Goal: Task Accomplishment & Management: Manage account settings

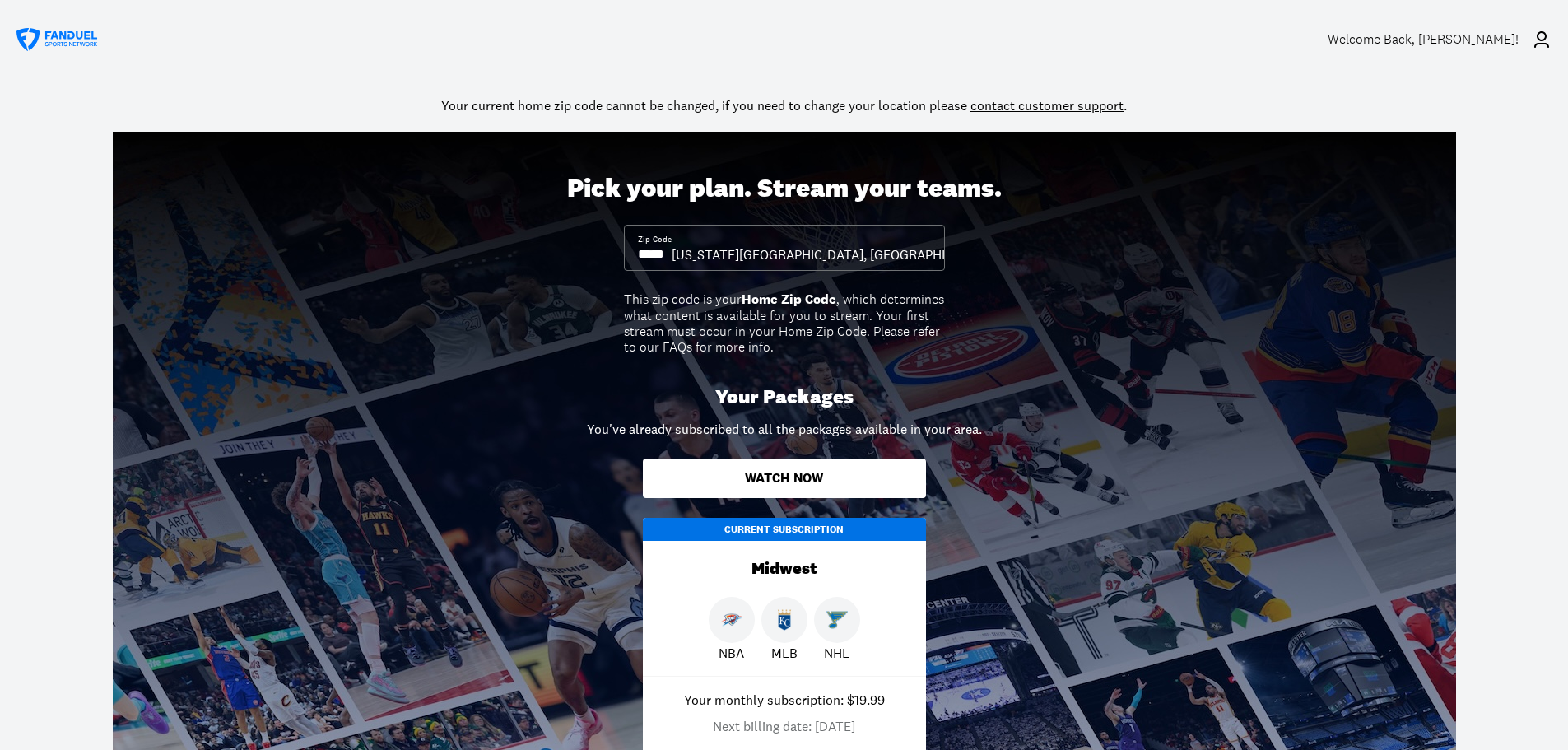
click at [1491, 37] on div "Welcome Back , [PERSON_NAME]!" at bounding box center [1422, 38] width 191 height 16
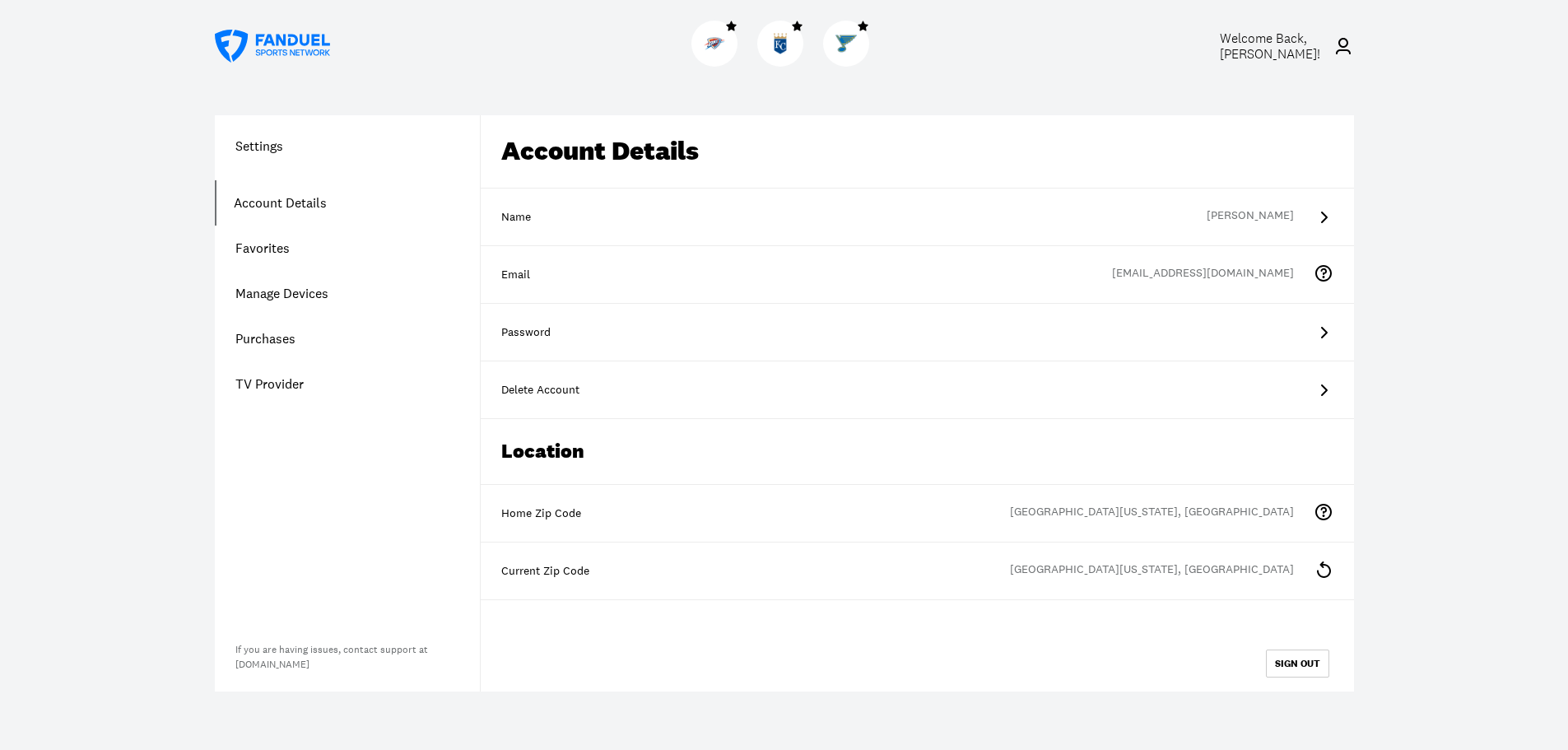
click at [289, 194] on link "Account Details" at bounding box center [347, 203] width 265 height 45
click at [258, 341] on link "Purchases" at bounding box center [347, 339] width 265 height 45
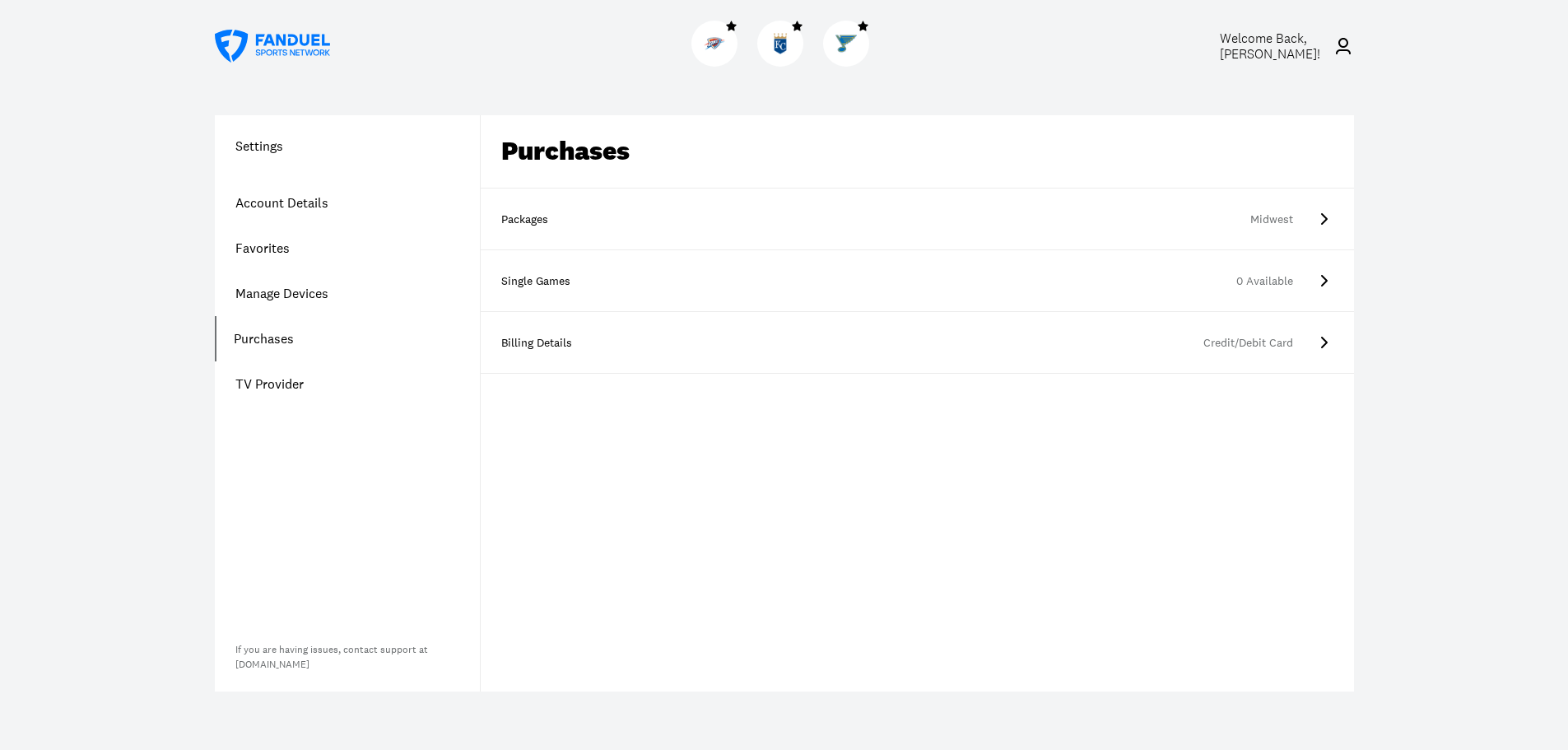
click at [1319, 340] on icon at bounding box center [1323, 342] width 20 height 20
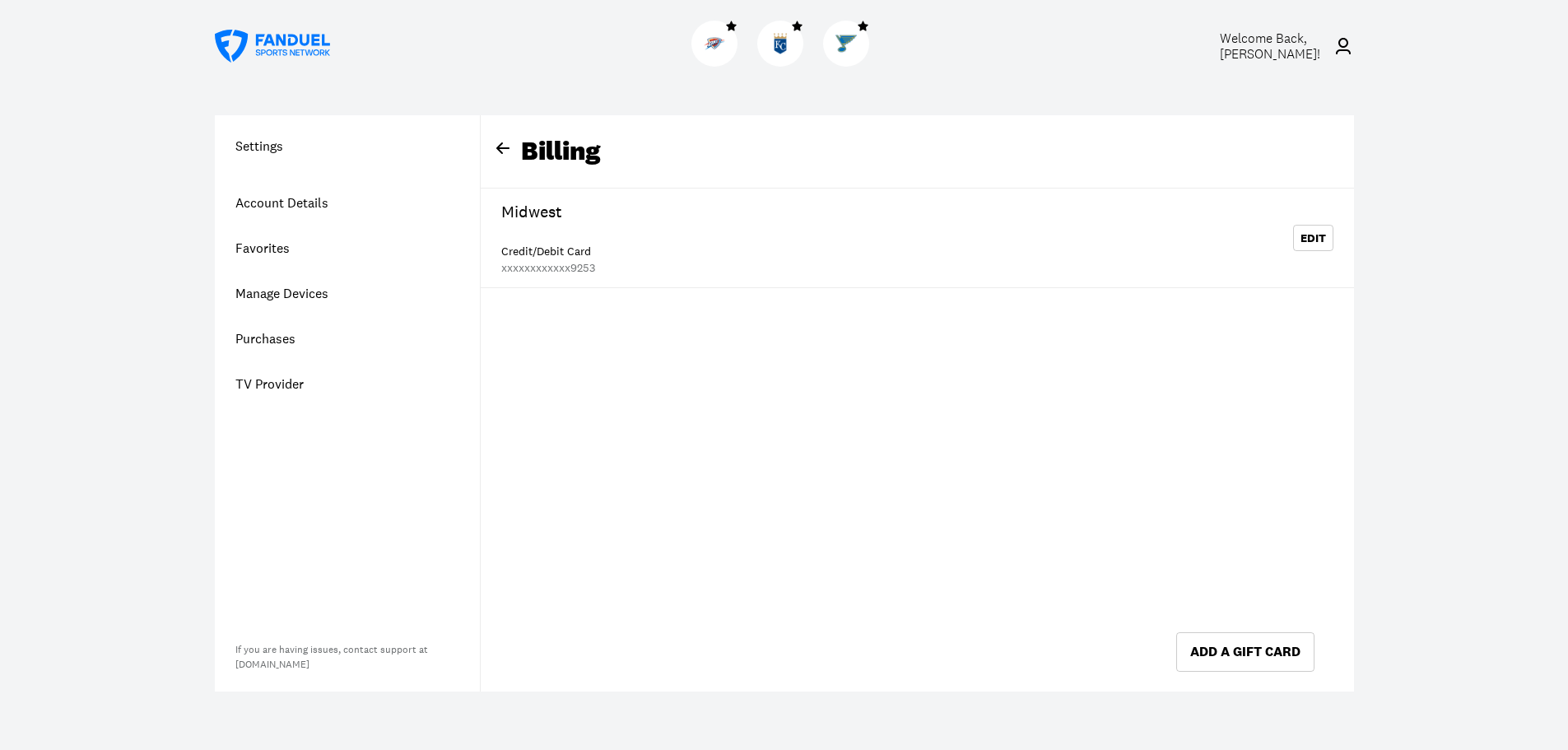
click at [263, 291] on link "Manage Devices" at bounding box center [347, 293] width 265 height 45
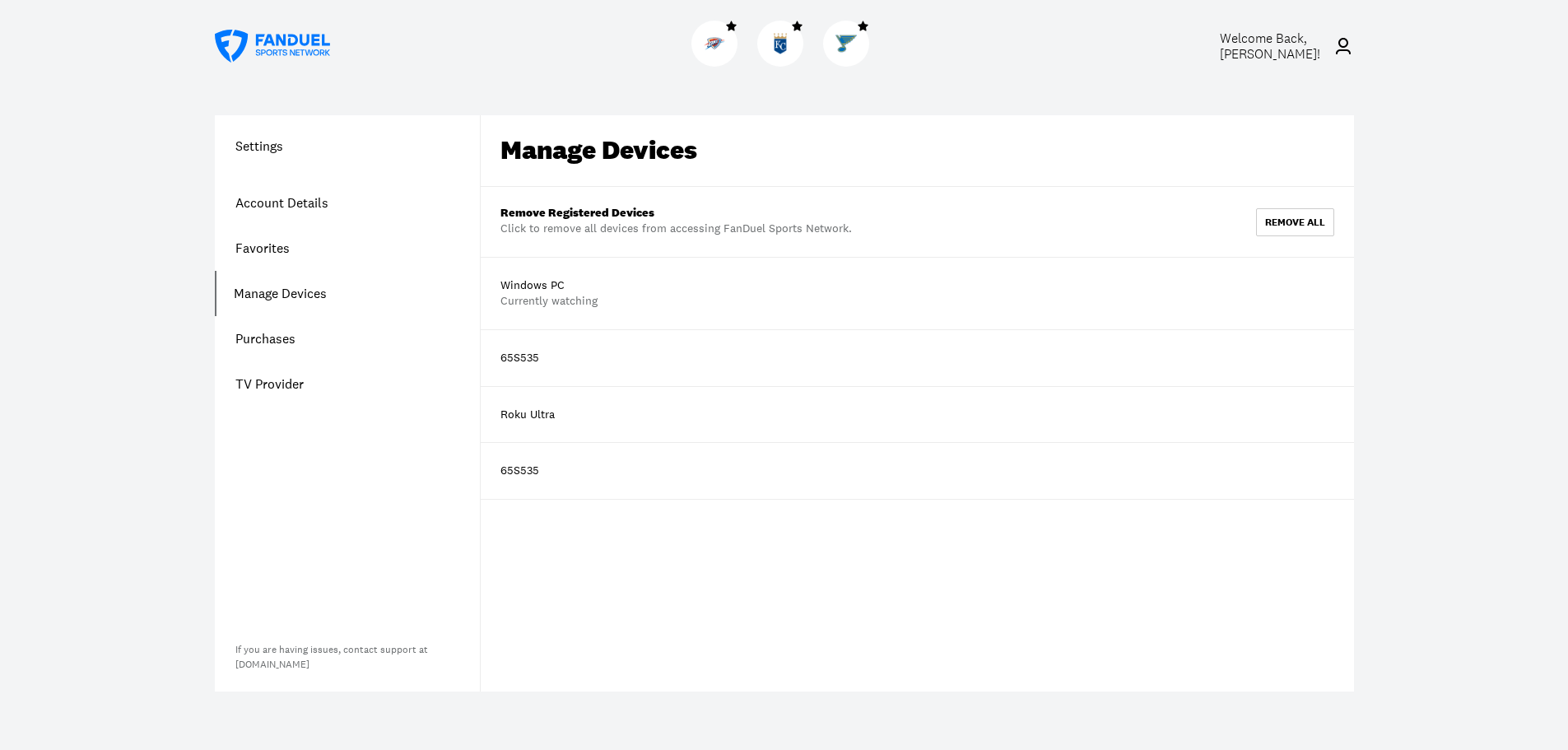
click at [259, 335] on link "Purchases" at bounding box center [347, 339] width 265 height 45
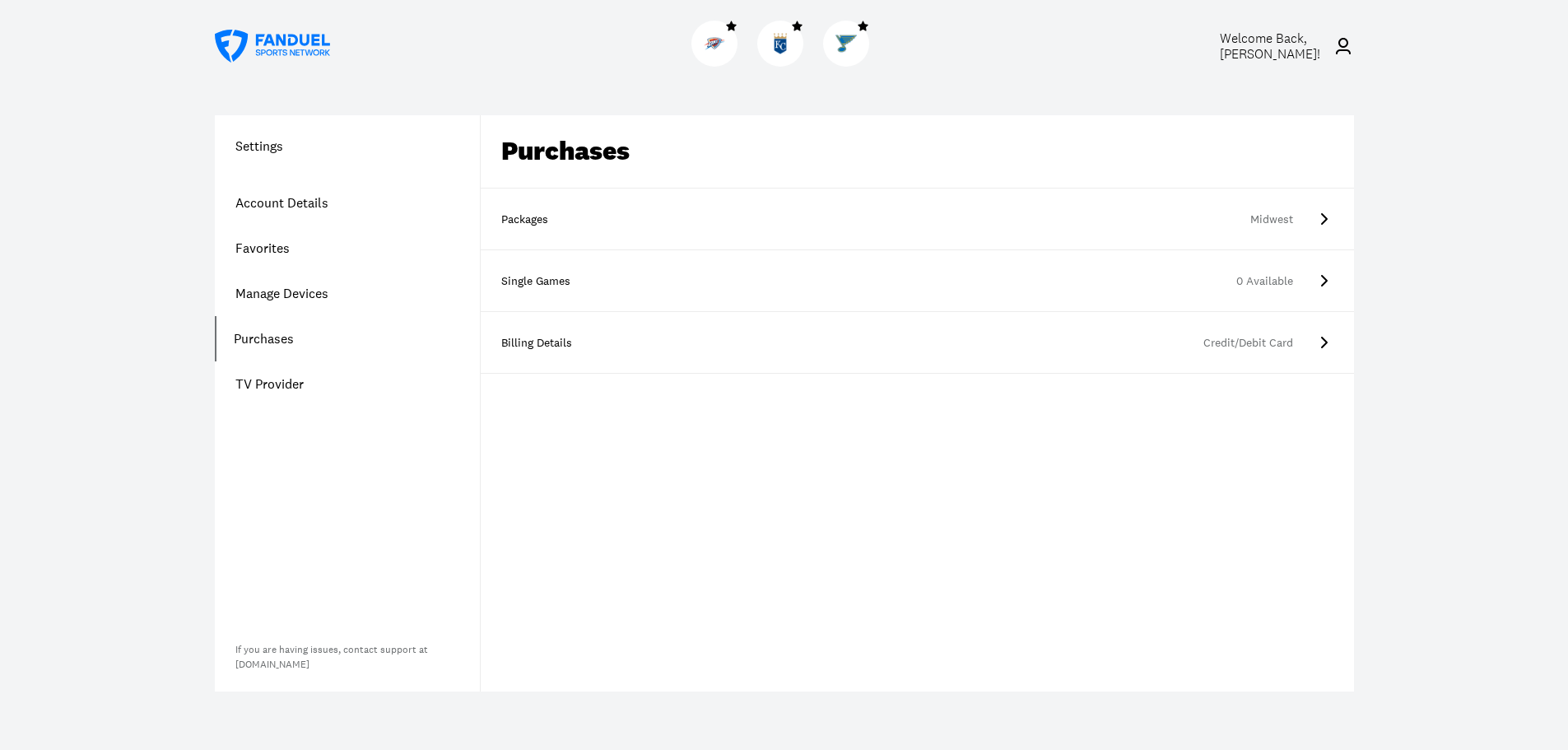
click at [1319, 217] on icon at bounding box center [1323, 219] width 20 height 20
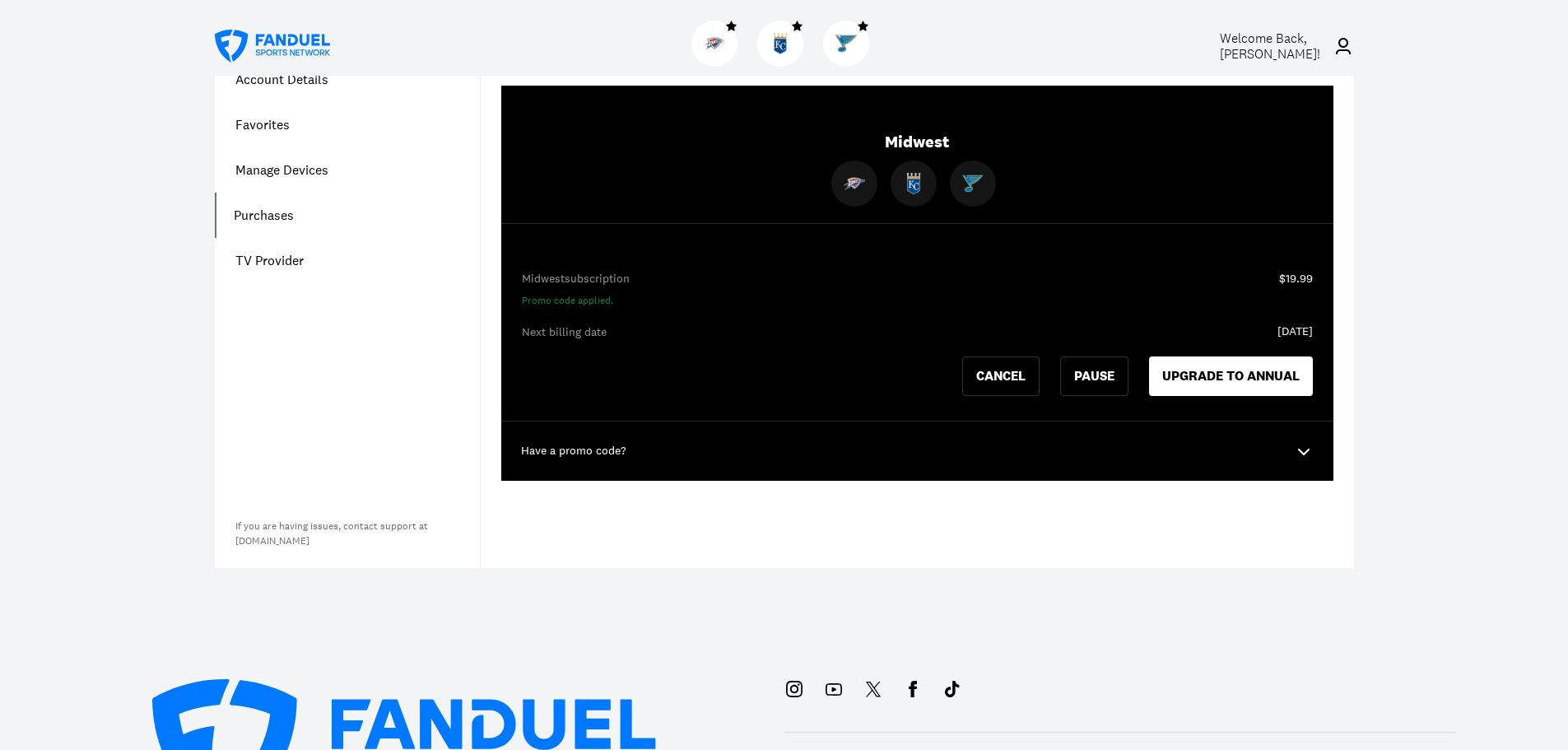
scroll to position [164, 0]
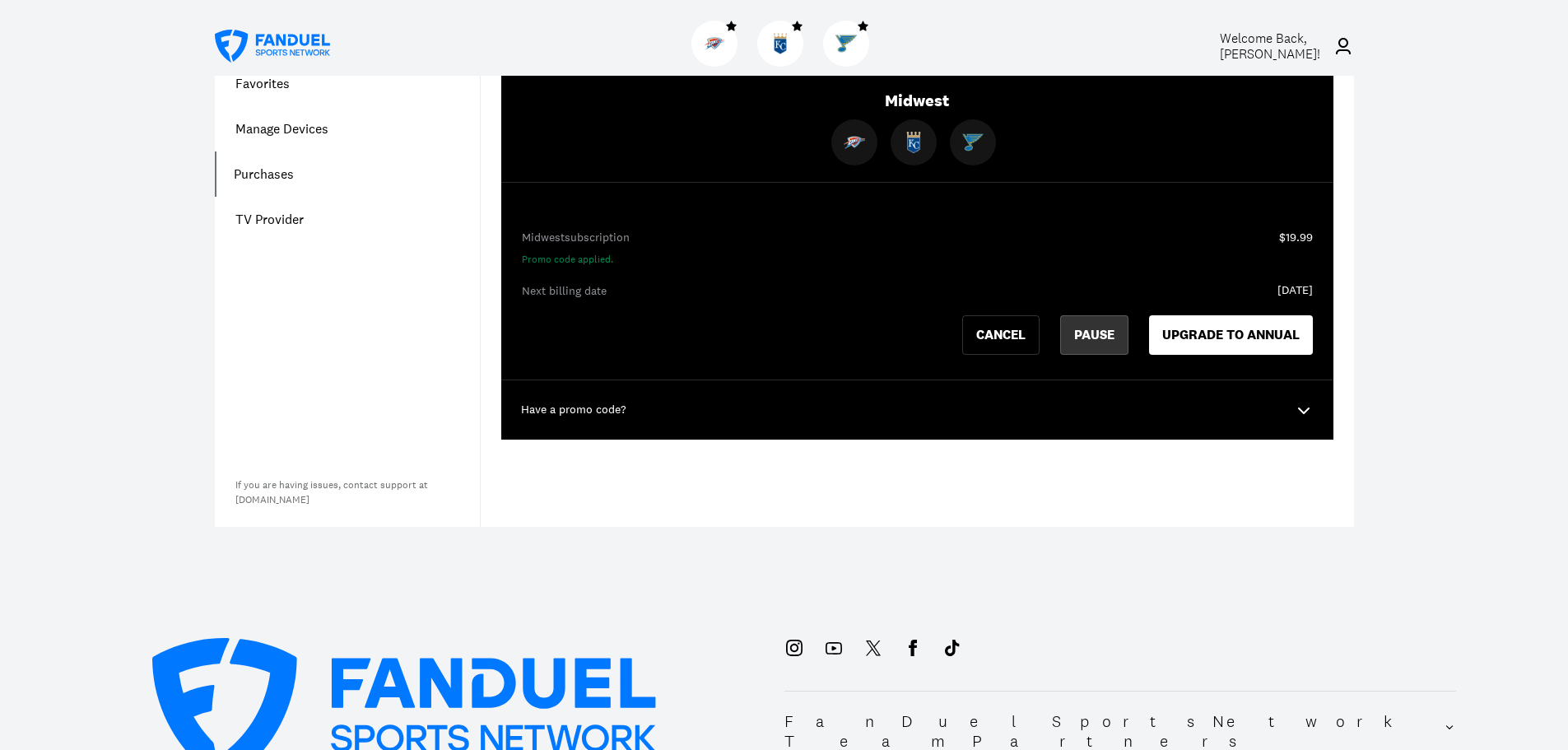
click at [1099, 334] on button "PAUSE" at bounding box center [1094, 335] width 69 height 39
